Goal: Transaction & Acquisition: Purchase product/service

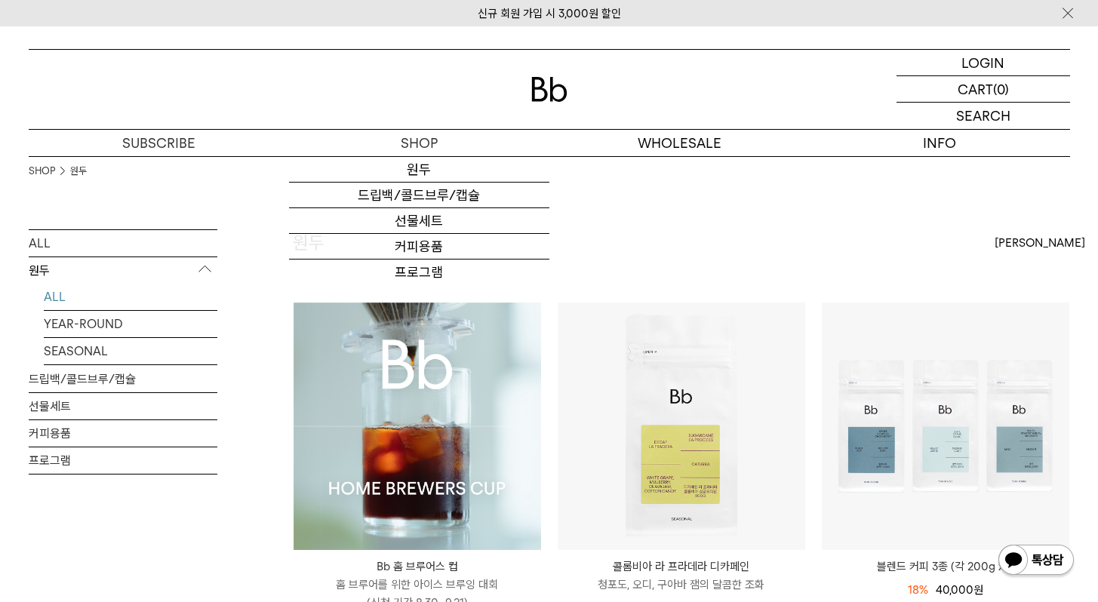
click at [543, 92] on img at bounding box center [549, 89] width 36 height 25
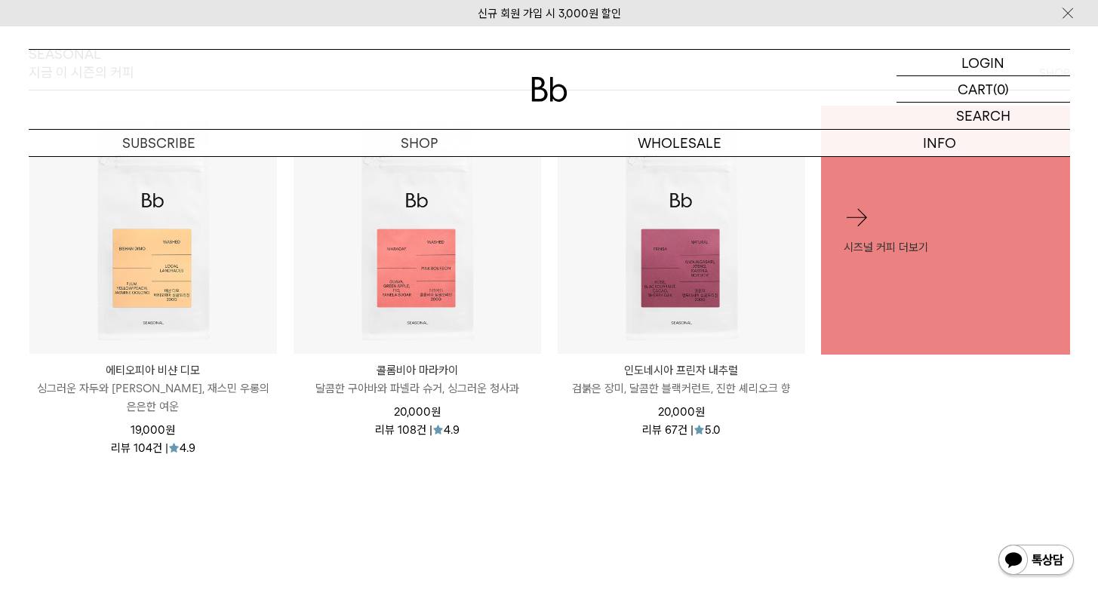
scroll to position [702, 0]
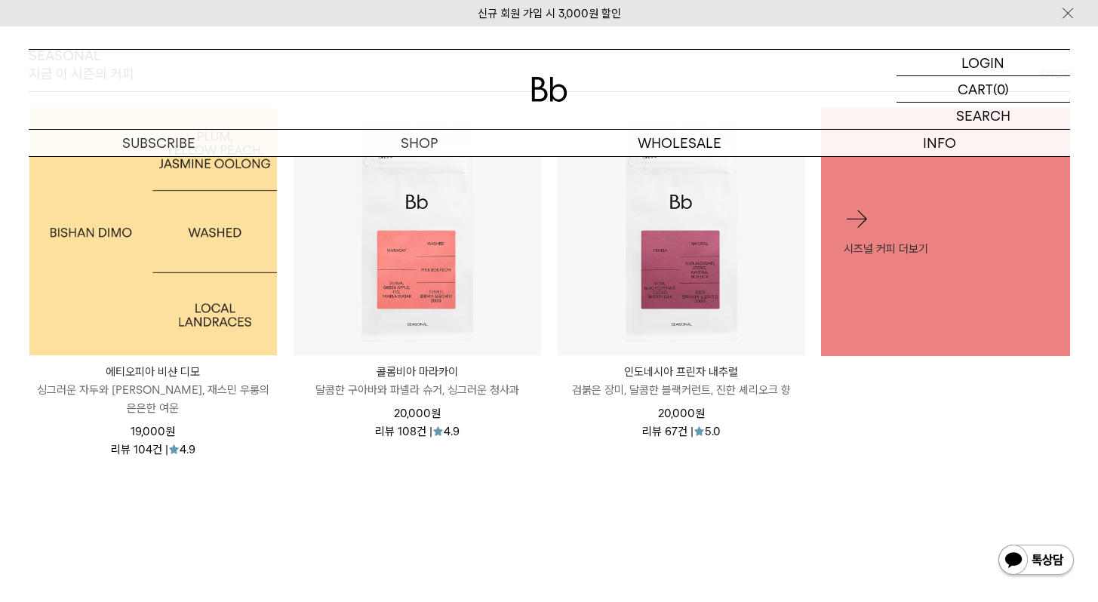
click at [220, 263] on img at bounding box center [152, 231] width 247 height 247
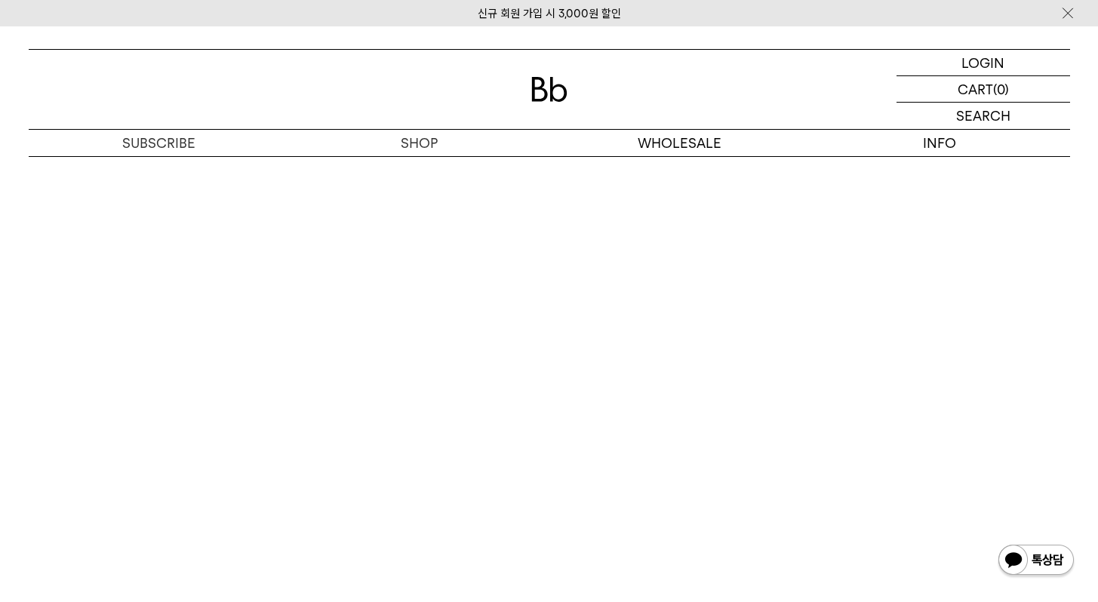
scroll to position [3025, 0]
